Goal: Book appointment/travel/reservation

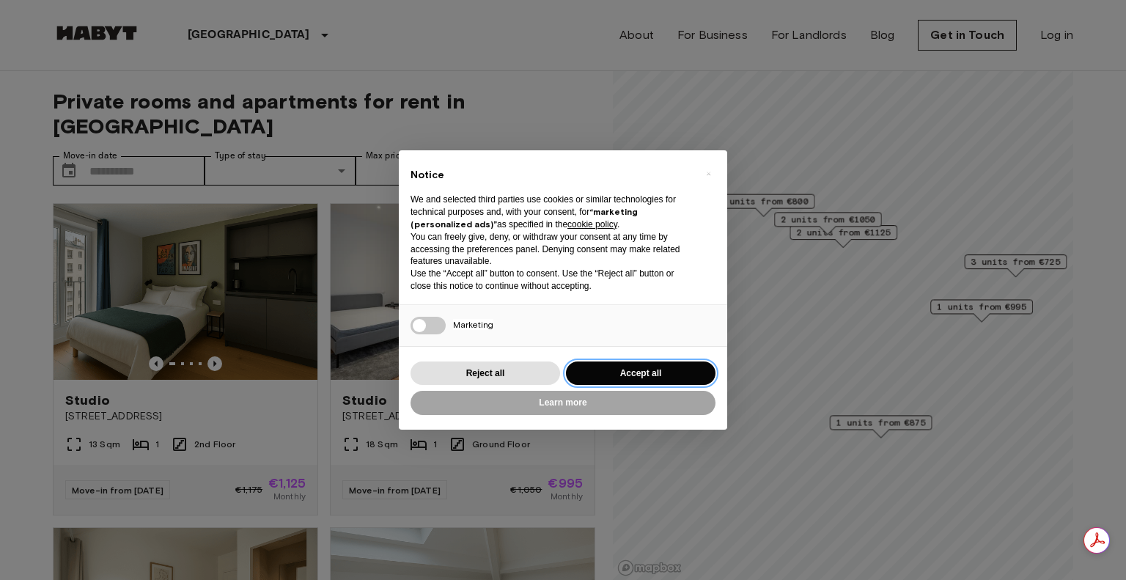
click at [649, 374] on button "Accept all" at bounding box center [640, 373] width 149 height 24
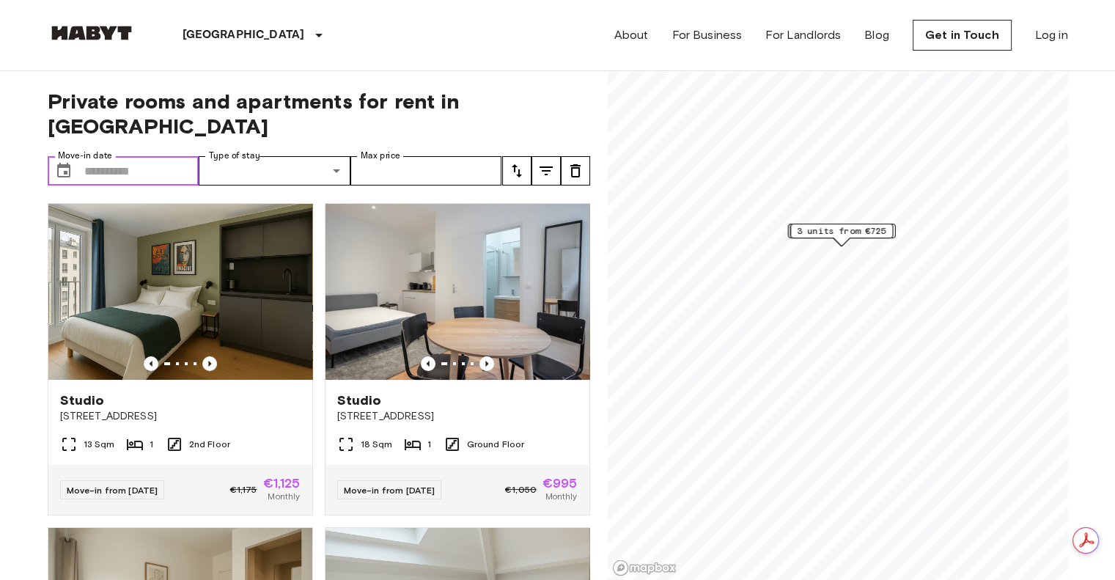
click at [179, 156] on input "Move-in date" at bounding box center [141, 170] width 115 height 29
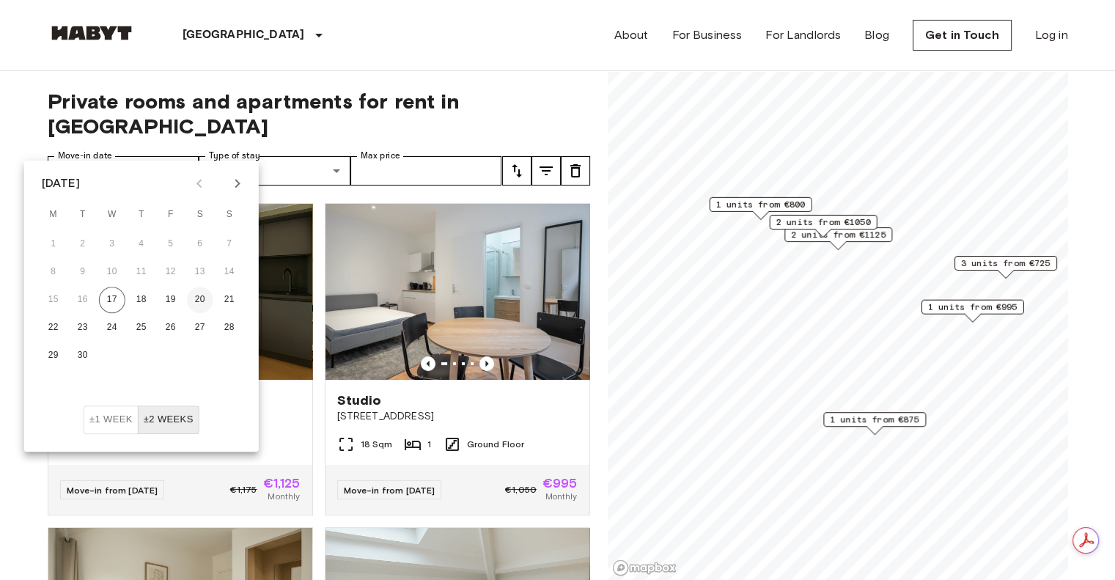
click at [202, 294] on button "20" at bounding box center [200, 300] width 26 height 26
type input "**********"
